Goal: Contribute content

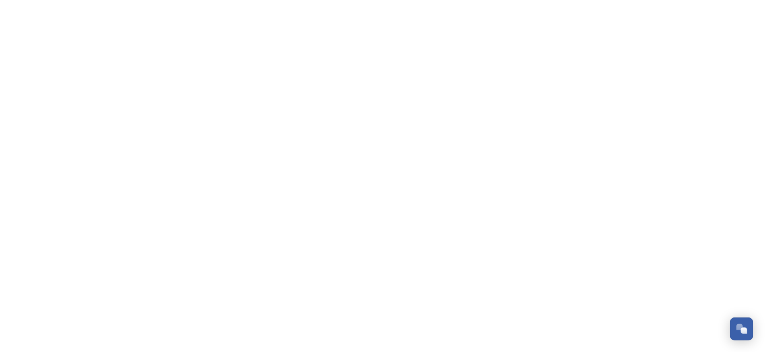
scroll to position [132, 0]
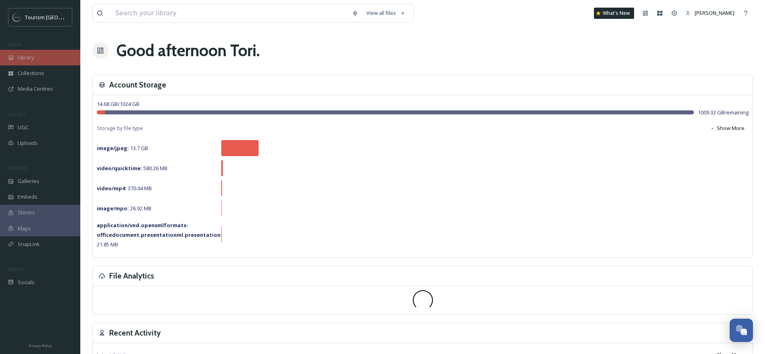
click at [47, 61] on div "Library" at bounding box center [40, 58] width 80 height 16
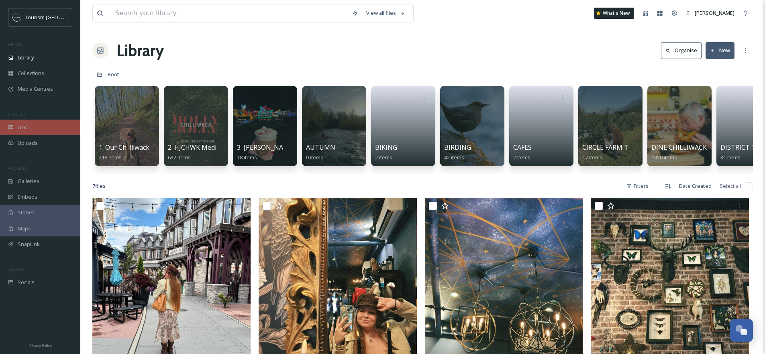
click at [29, 131] on div "UGC" at bounding box center [40, 128] width 80 height 16
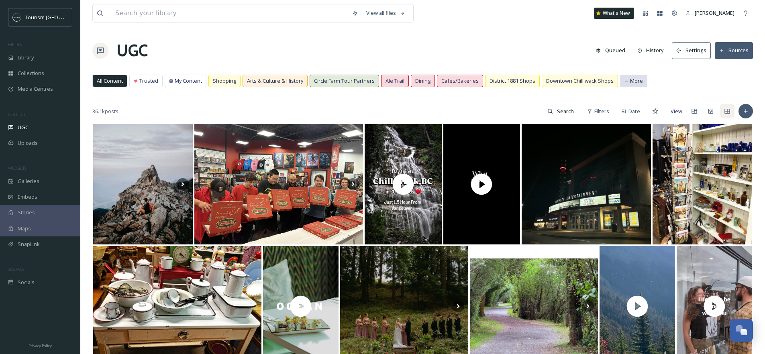
click at [636, 83] on span "More" at bounding box center [636, 81] width 13 height 8
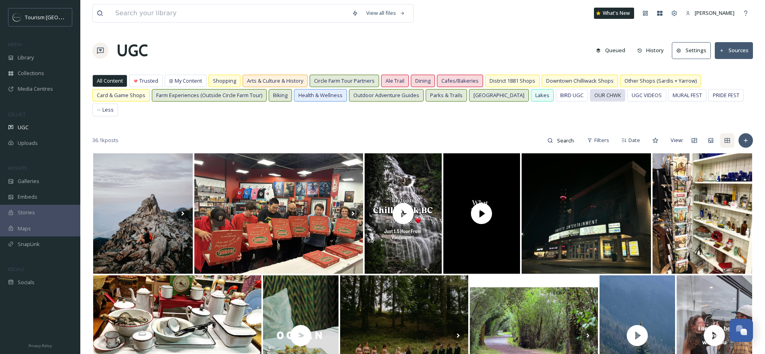
click at [595, 96] on span "OUR CHWK" at bounding box center [607, 96] width 26 height 8
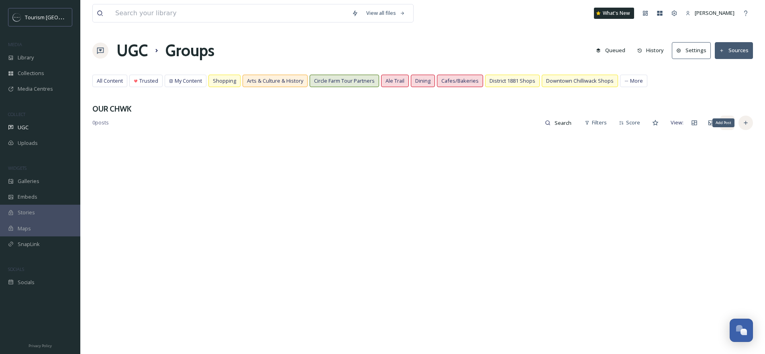
click at [749, 123] on div "Add Post" at bounding box center [745, 123] width 14 height 14
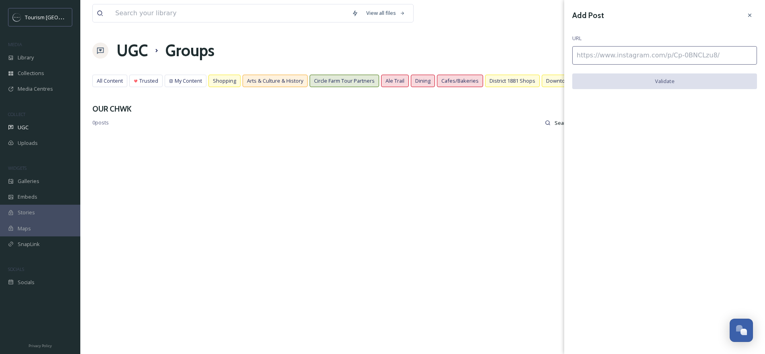
click at [653, 47] on input at bounding box center [664, 55] width 185 height 18
paste input "[URL][DOMAIN_NAME]"
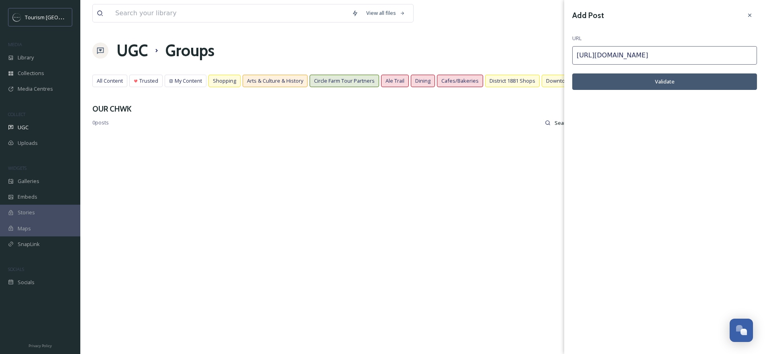
type input "[URL][DOMAIN_NAME]"
click at [667, 86] on button "Validate" at bounding box center [664, 81] width 185 height 16
click at [677, 83] on button "Add Post" at bounding box center [664, 81] width 185 height 16
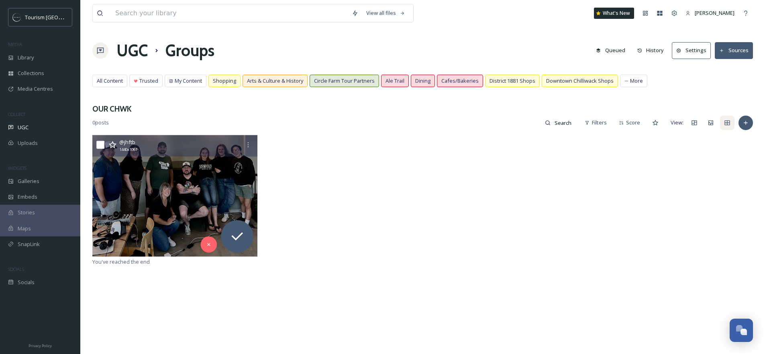
click at [175, 181] on img at bounding box center [174, 196] width 165 height 122
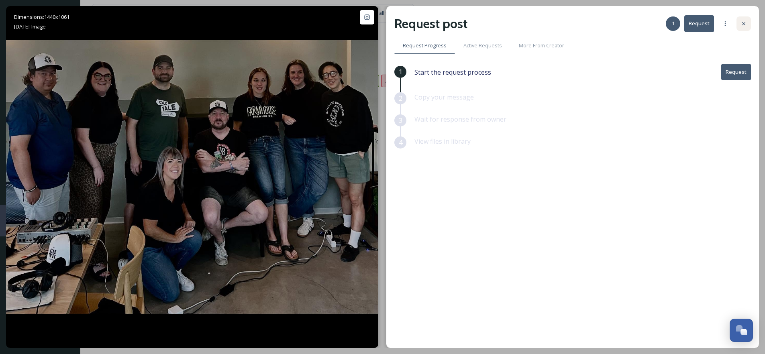
click at [742, 22] on icon at bounding box center [743, 23] width 6 height 6
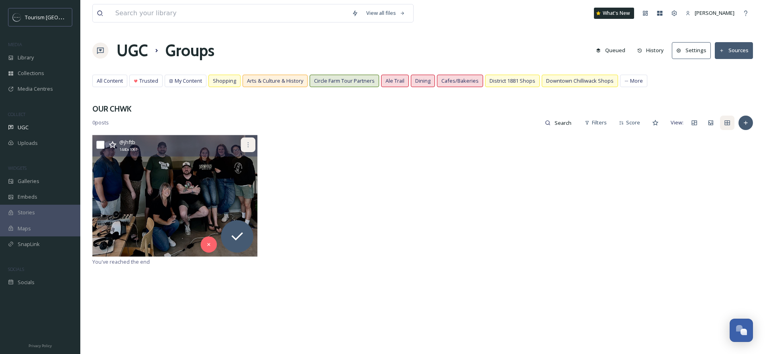
click at [249, 143] on icon at bounding box center [248, 145] width 6 height 6
click at [248, 144] on icon at bounding box center [248, 145] width 6 height 6
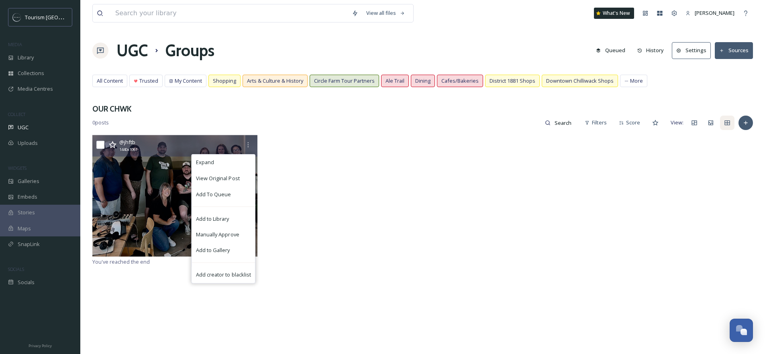
click at [135, 171] on img at bounding box center [174, 196] width 165 height 122
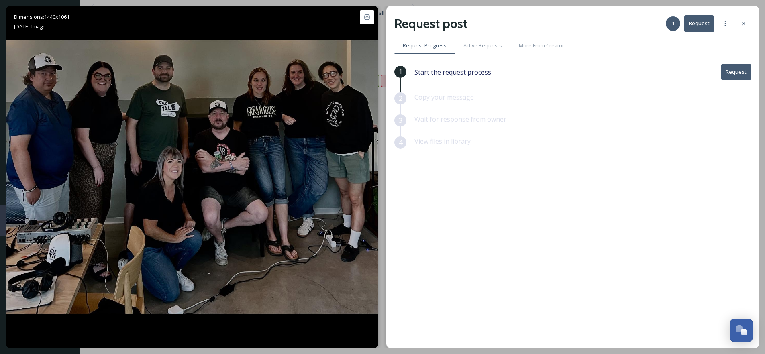
click at [751, 16] on div "Request post 1 Request Request Progress Active Requests More From Creator 1 Sta…" at bounding box center [572, 177] width 372 height 342
click at [744, 20] on icon at bounding box center [743, 23] width 6 height 6
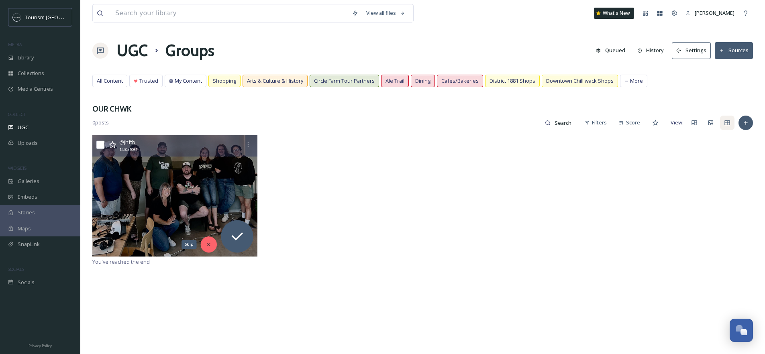
click at [206, 244] on icon at bounding box center [209, 245] width 6 height 6
